Goal: Task Accomplishment & Management: Complete application form

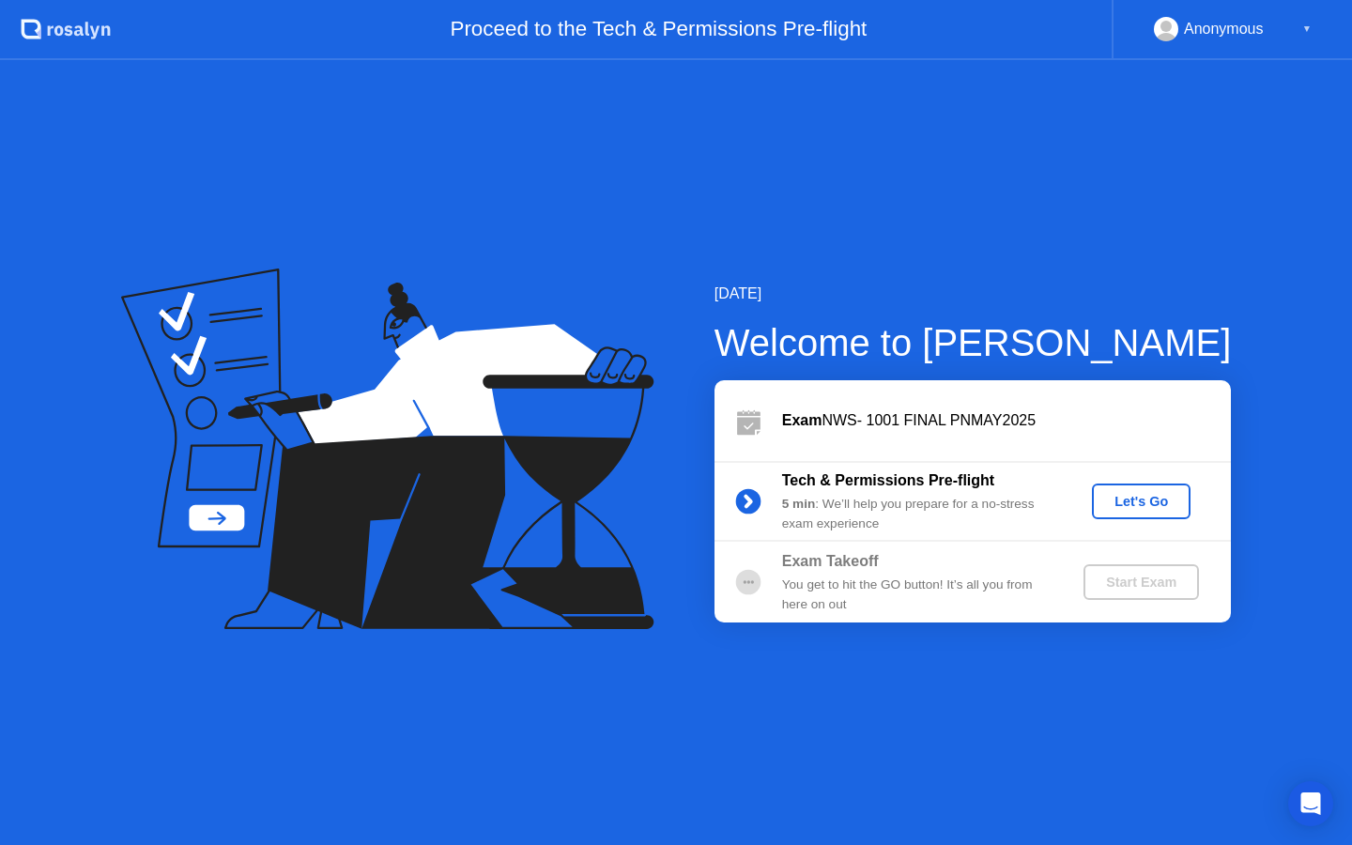
click at [907, 428] on div "Exam NWS- 1001 FINAL PNMAY2025" at bounding box center [1006, 420] width 449 height 23
click at [1119, 507] on div "Let's Go" at bounding box center [1141, 501] width 84 height 15
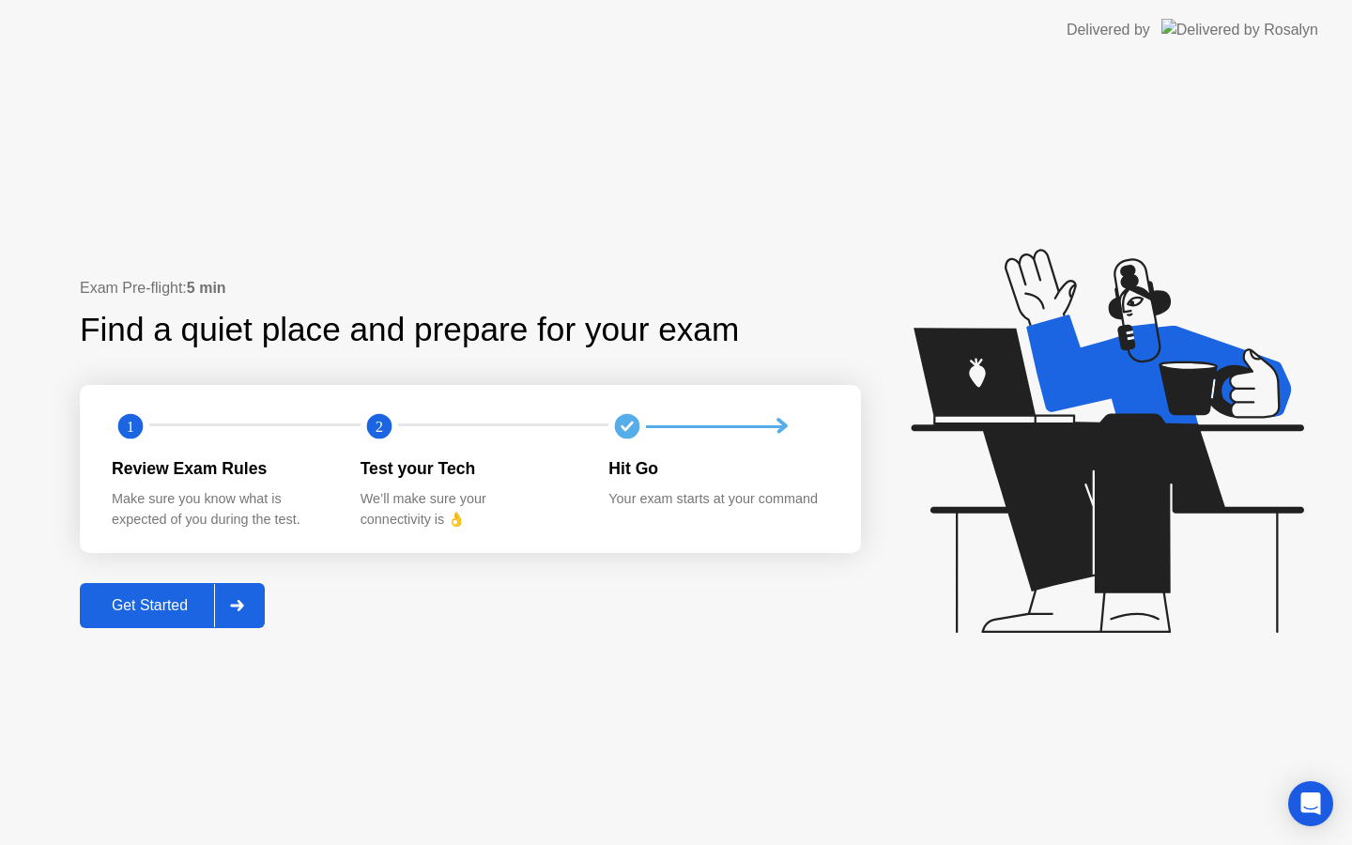
click at [154, 600] on div "Get Started" at bounding box center [149, 605] width 129 height 17
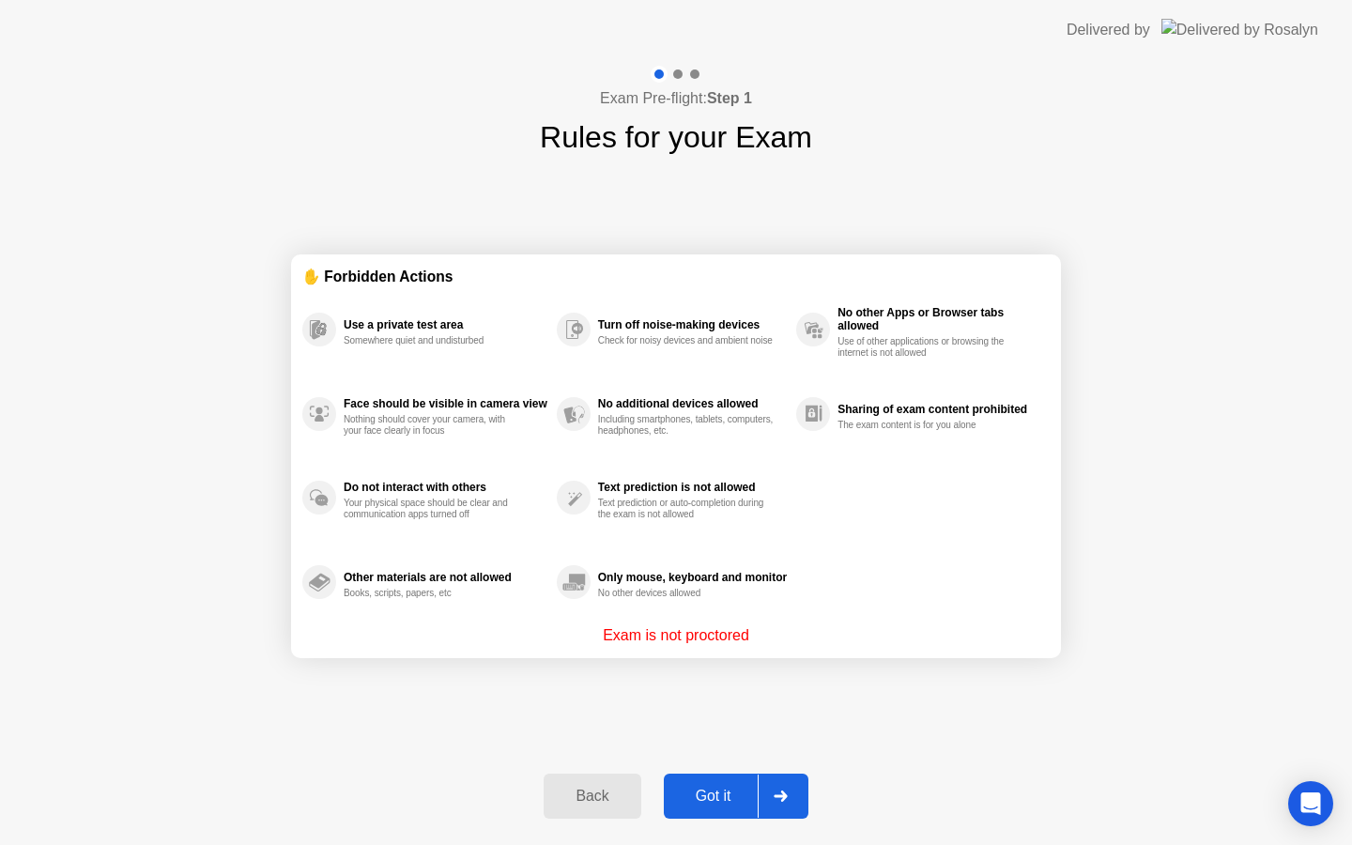
click at [712, 798] on div "Got it" at bounding box center [713, 796] width 88 height 17
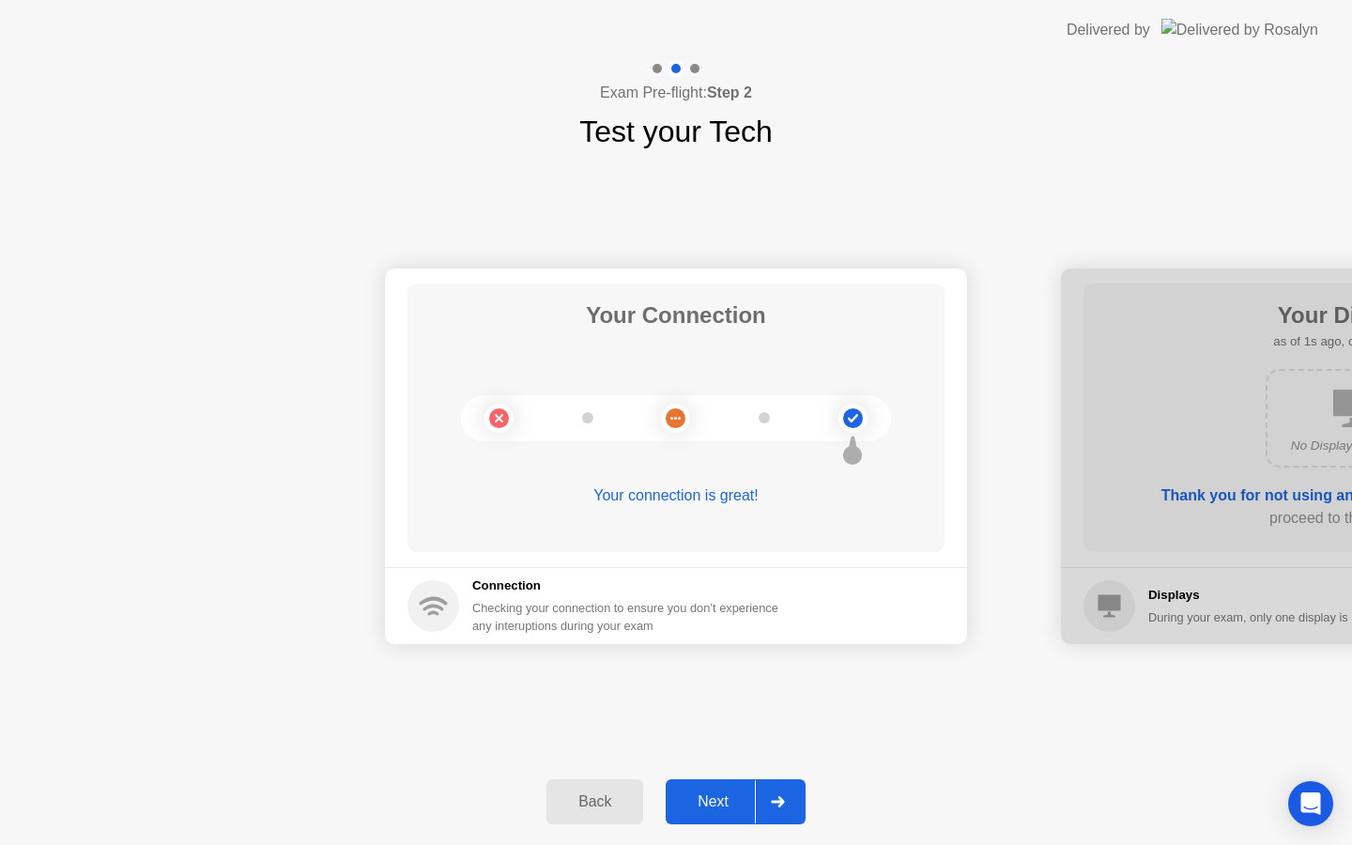
click at [710, 803] on div "Next" at bounding box center [713, 801] width 84 height 17
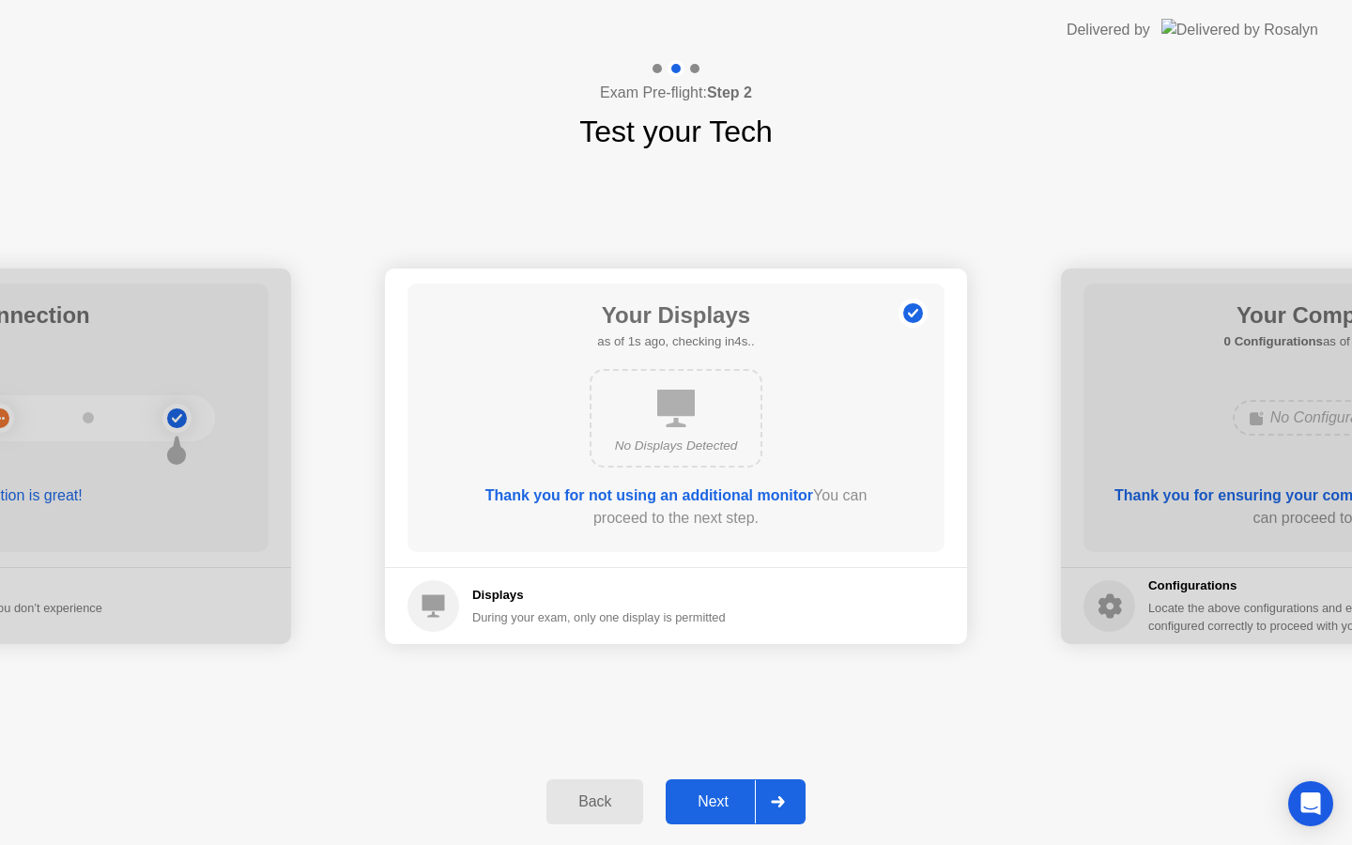
click at [710, 803] on div "Next" at bounding box center [713, 801] width 84 height 17
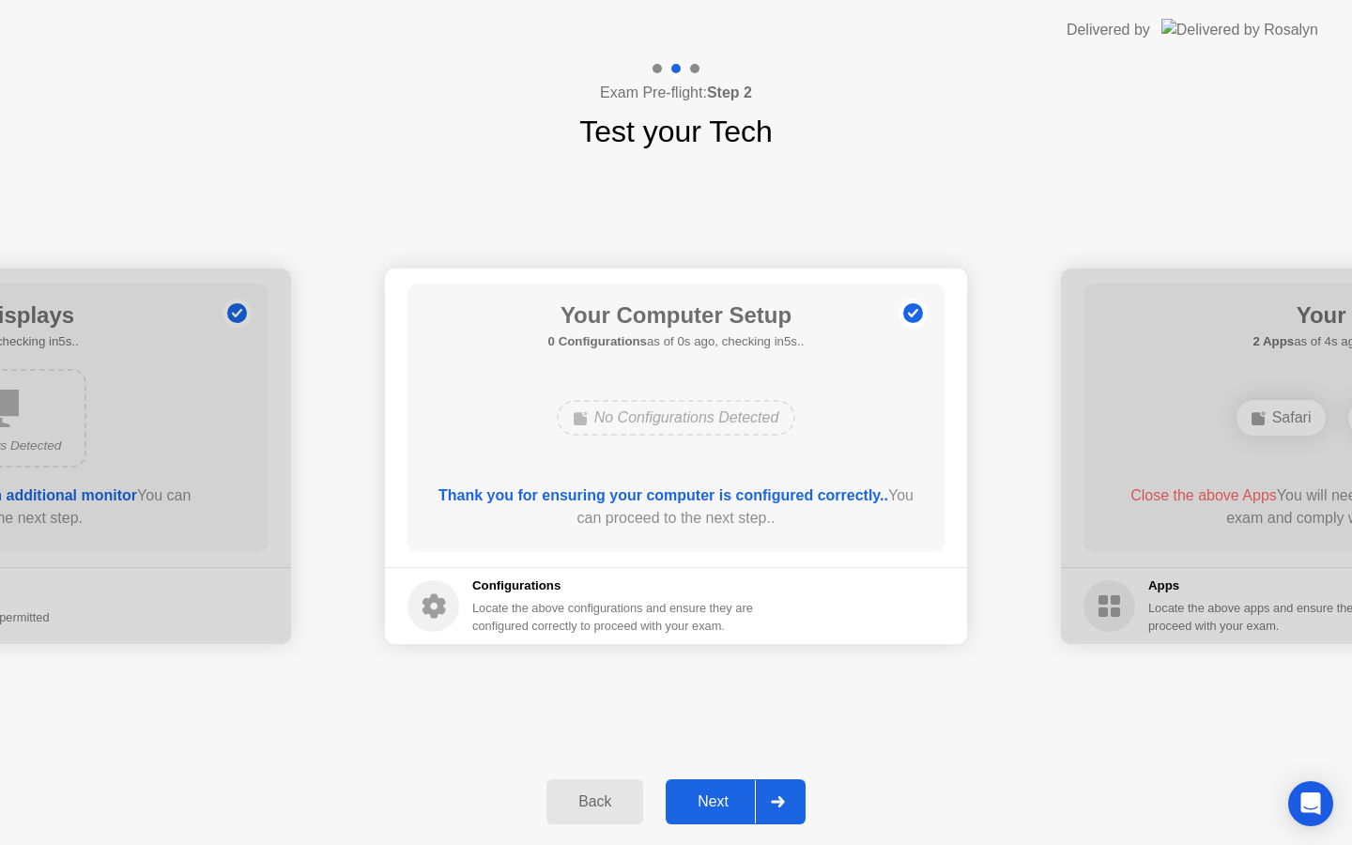
click at [710, 803] on div "Next" at bounding box center [713, 801] width 84 height 17
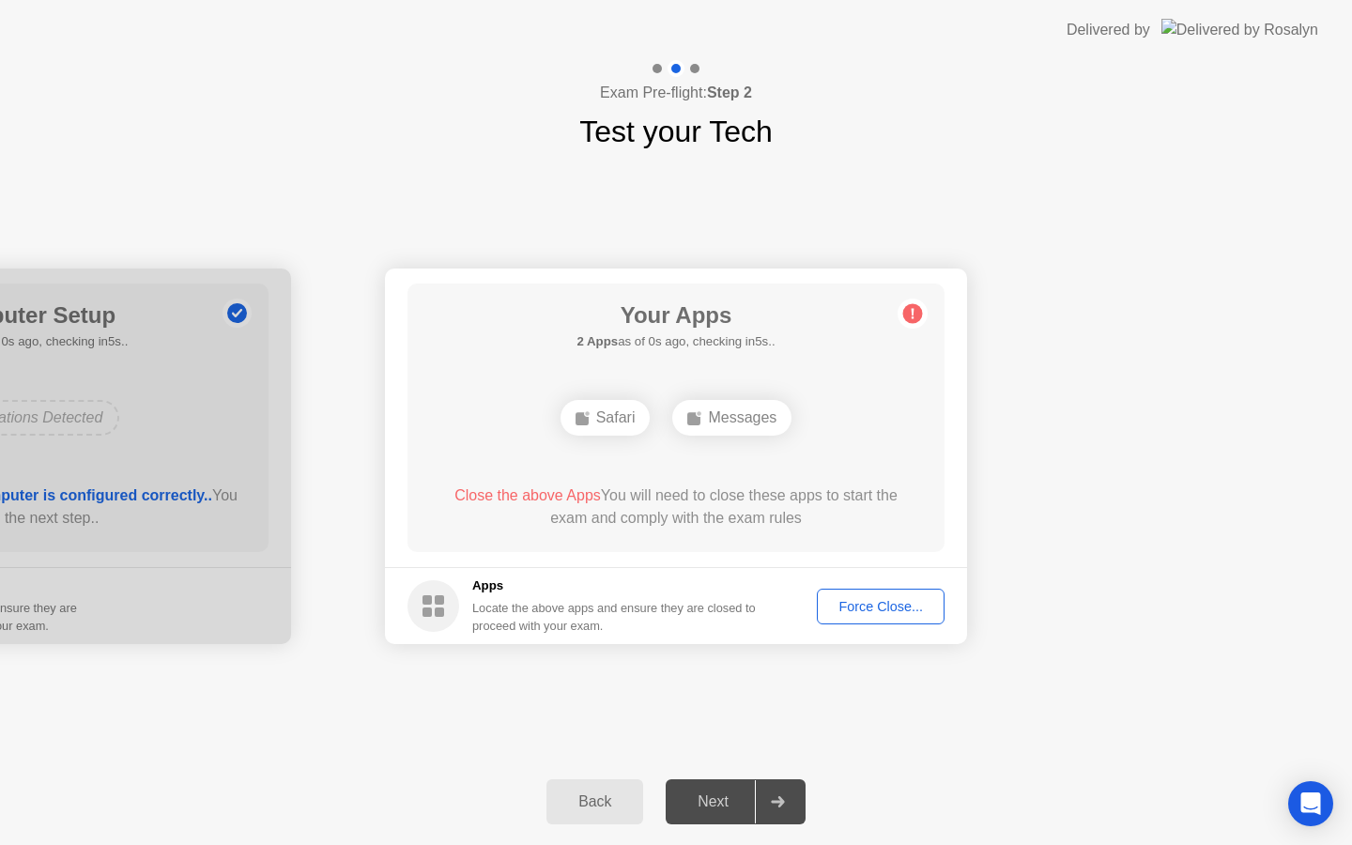
click at [710, 803] on div "Next" at bounding box center [713, 801] width 84 height 17
click at [859, 610] on div "Force Close..." at bounding box center [880, 606] width 115 height 15
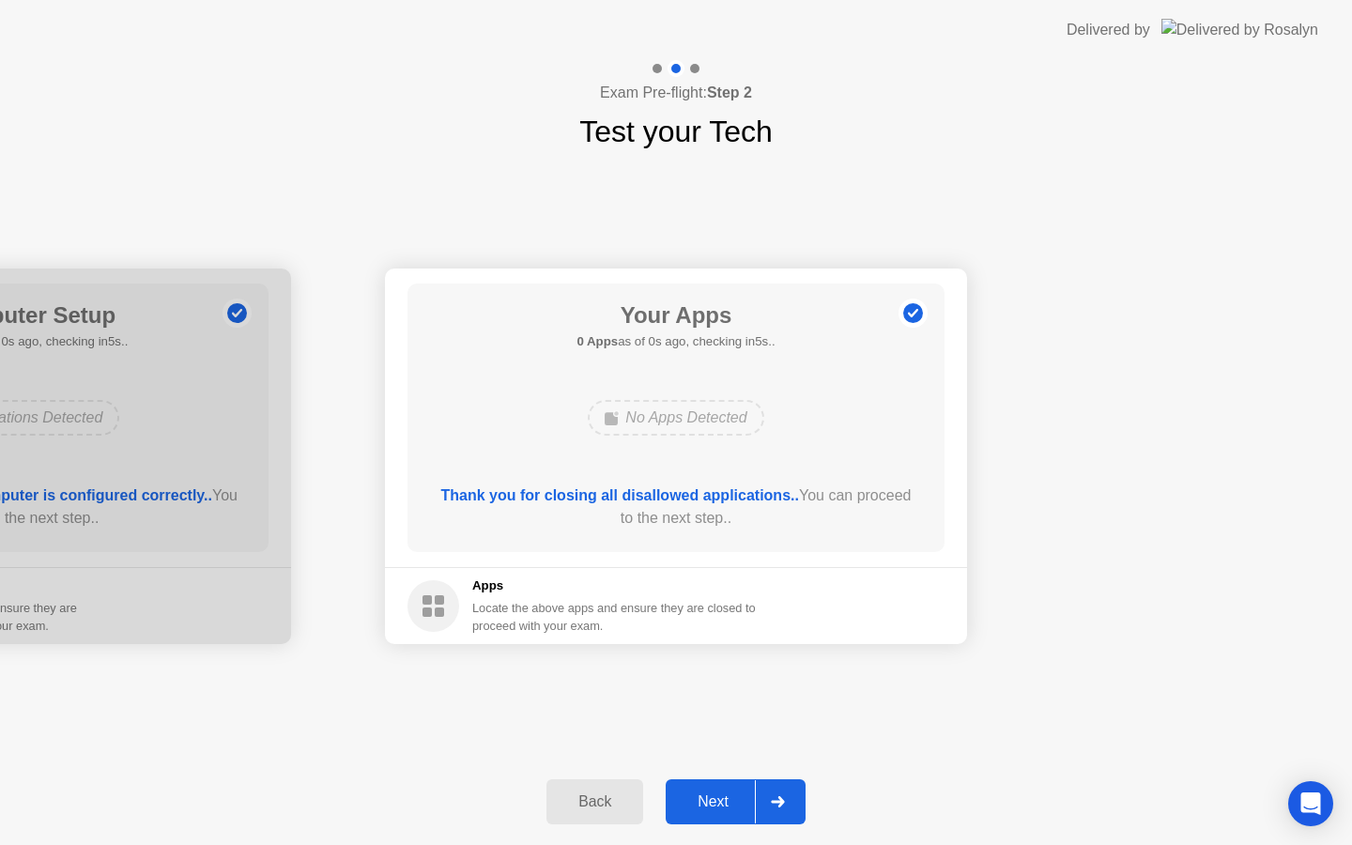
click at [719, 801] on div "Next" at bounding box center [713, 801] width 84 height 17
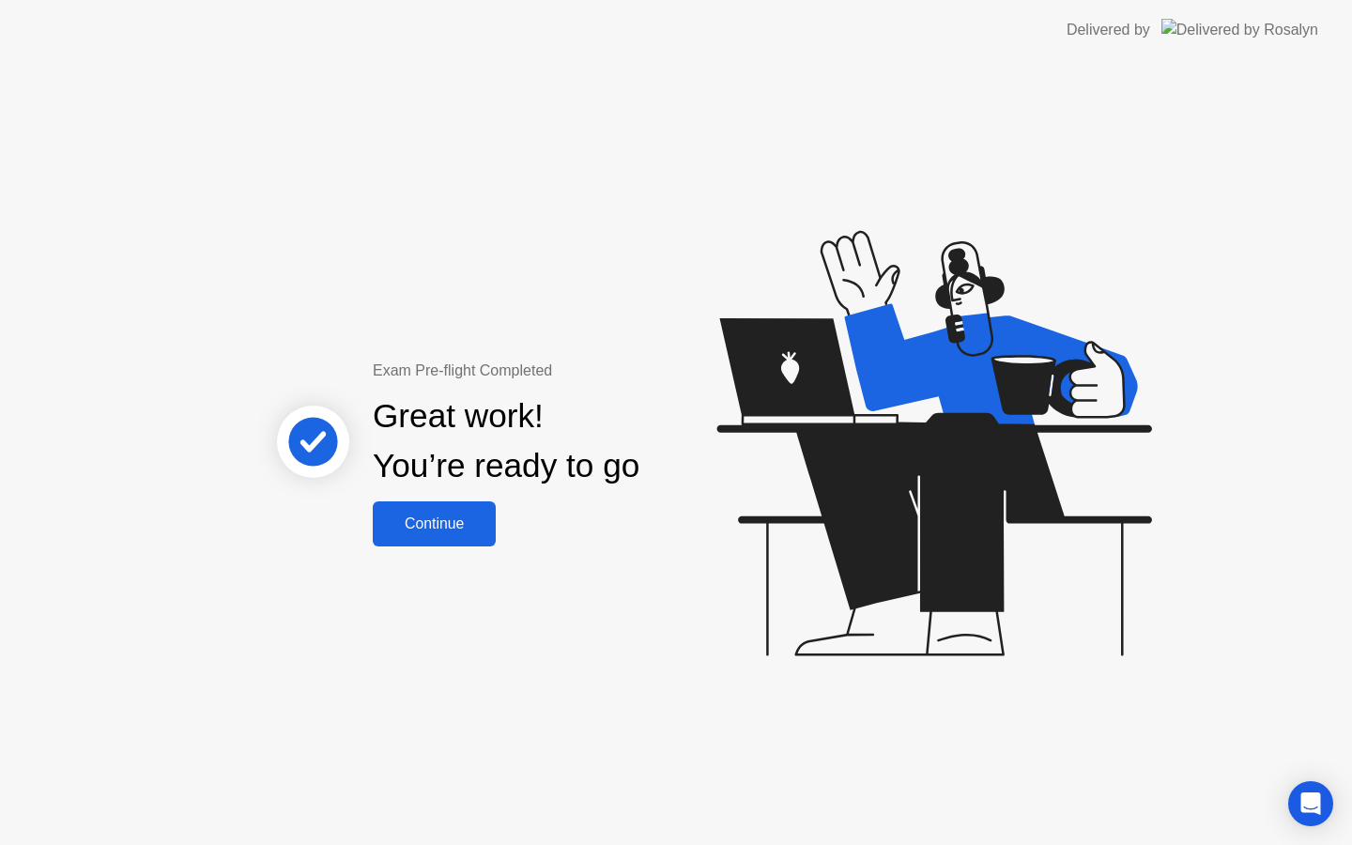
click at [405, 499] on div "Great work! You’re ready to go" at bounding box center [506, 441] width 507 height 119
click at [415, 515] on div "Continue" at bounding box center [434, 523] width 112 height 17
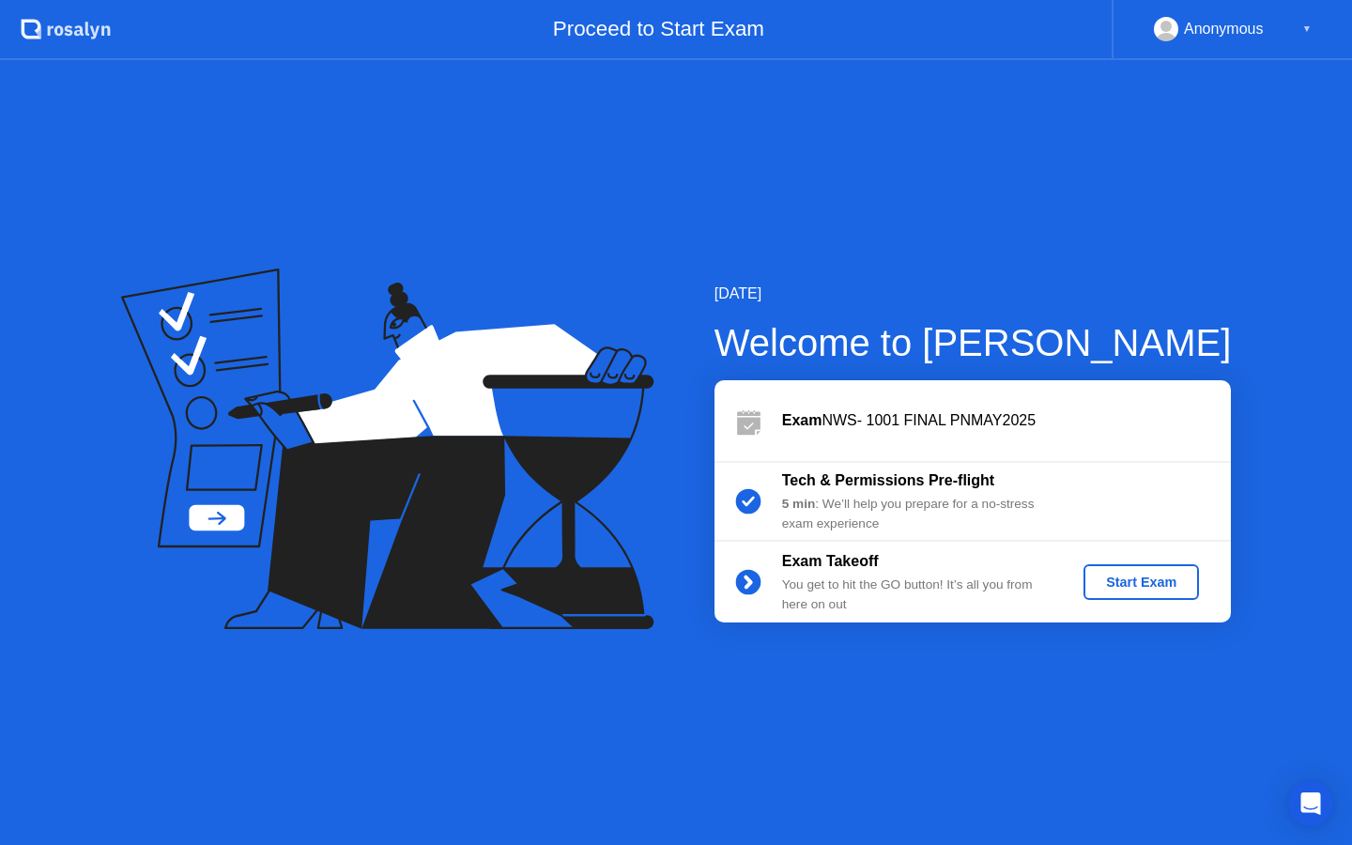
click at [1140, 584] on div "Start Exam" at bounding box center [1141, 582] width 100 height 15
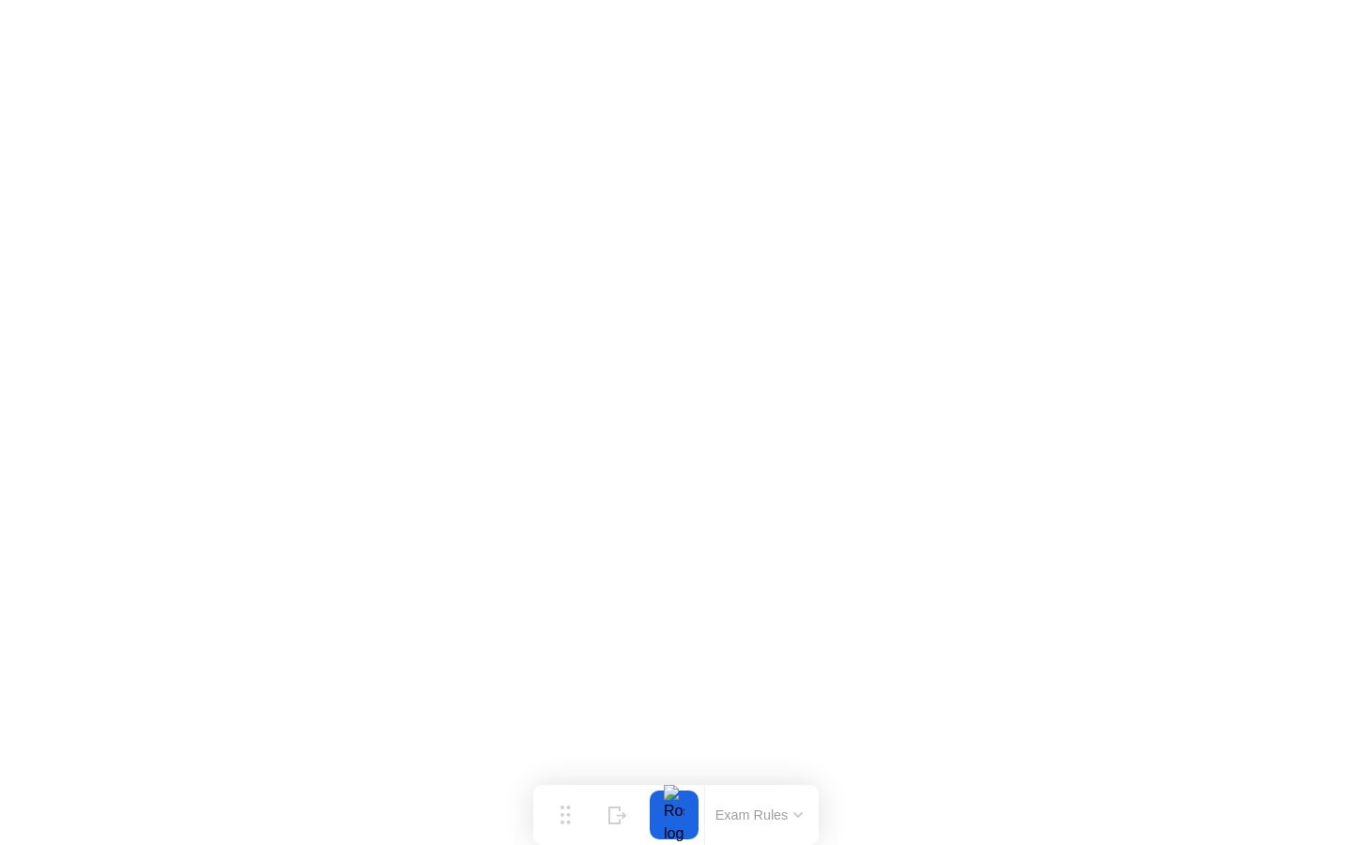
click at [796, 817] on icon at bounding box center [797, 815] width 9 height 6
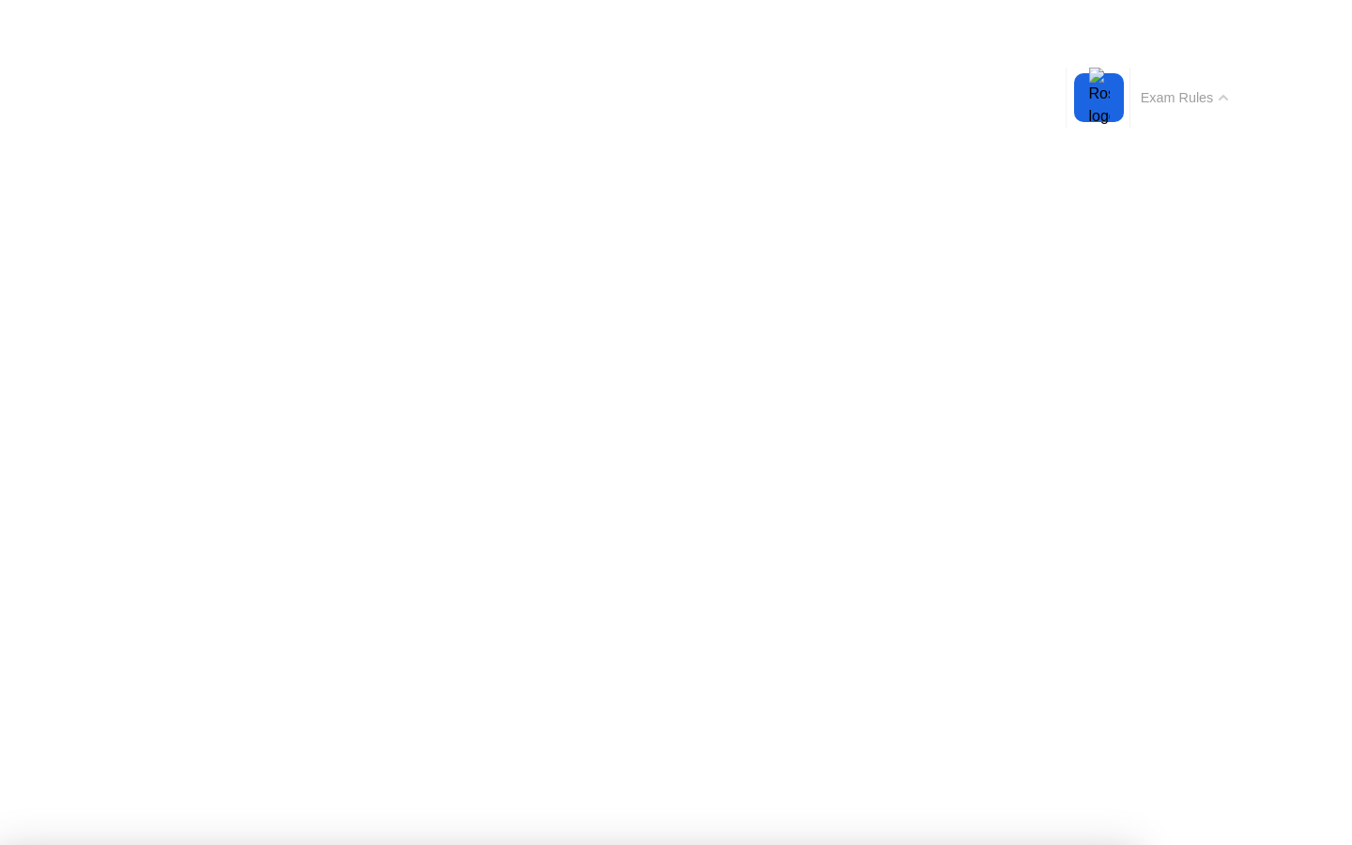
click at [1160, 91] on button "Exam Rules" at bounding box center [1185, 97] width 100 height 17
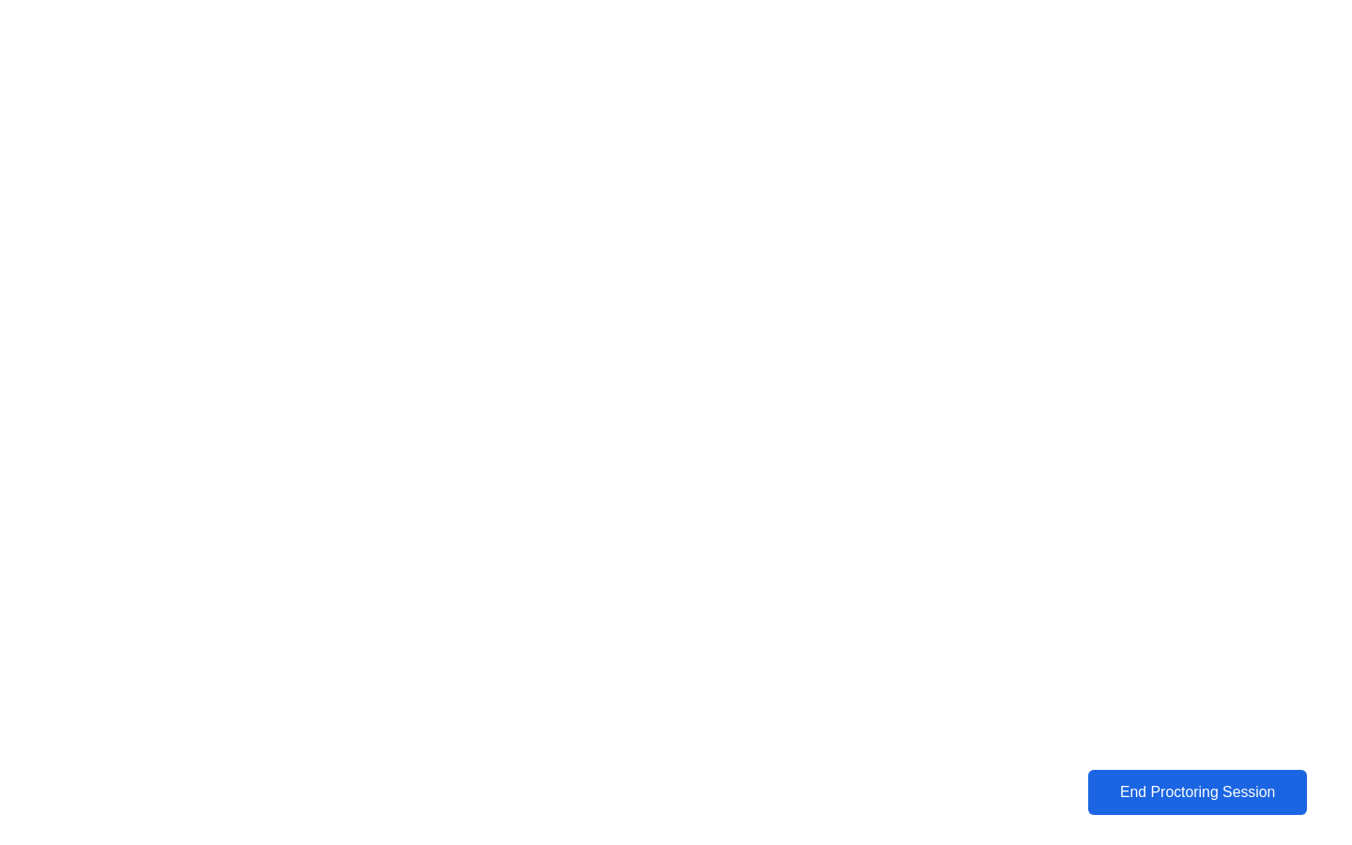
click at [1140, 792] on div "End Proctoring Session" at bounding box center [1197, 792] width 207 height 17
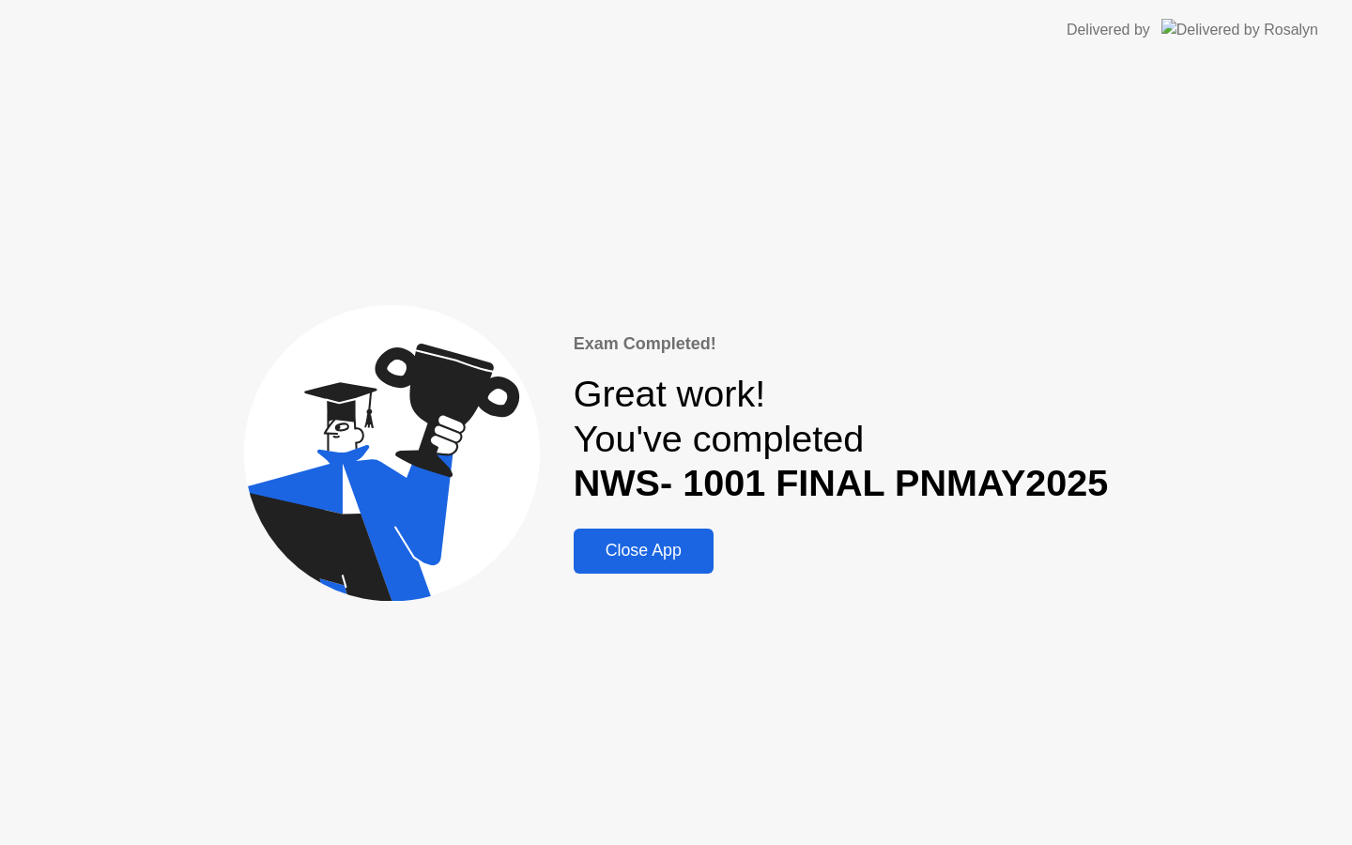
click at [667, 533] on button "Close App" at bounding box center [644, 551] width 140 height 45
